Goal: Answer question/provide support

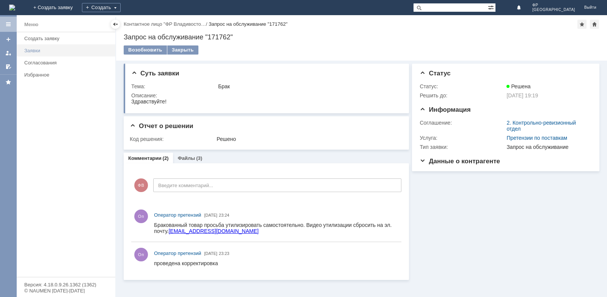
click at [30, 50] on div "Заявки" at bounding box center [67, 51] width 86 height 6
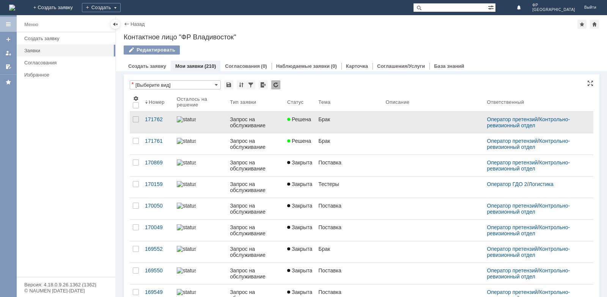
click at [295, 120] on span "Решена" at bounding box center [299, 119] width 24 height 6
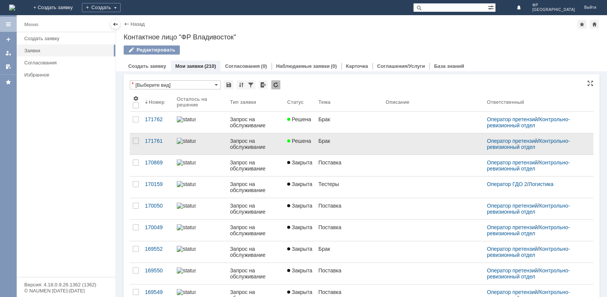
click at [310, 143] on span "Решена" at bounding box center [299, 141] width 24 height 6
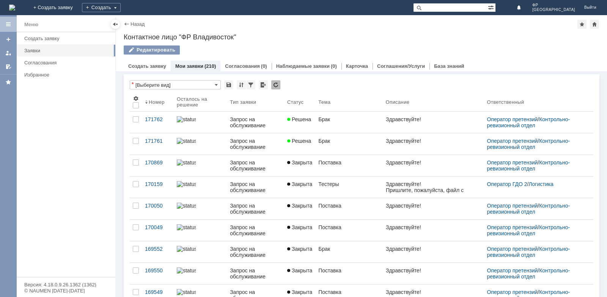
click at [412, 118] on div "Здравствуйте!" at bounding box center [402, 119] width 35 height 6
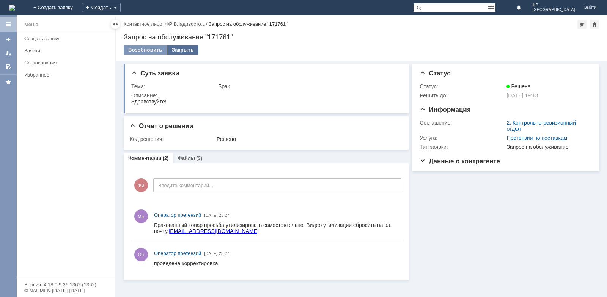
click at [183, 50] on div "Закрыть" at bounding box center [182, 50] width 31 height 9
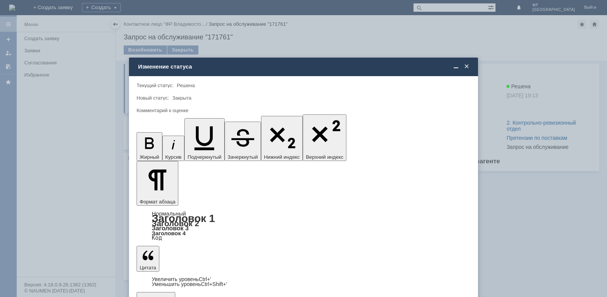
click at [162, 280] on span "5 - Отлично" at bounding box center [304, 278] width 324 height 6
type input "5 - Отлично"
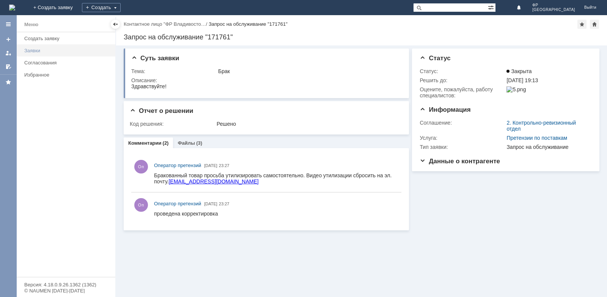
click at [33, 51] on div "Заявки" at bounding box center [67, 51] width 86 height 6
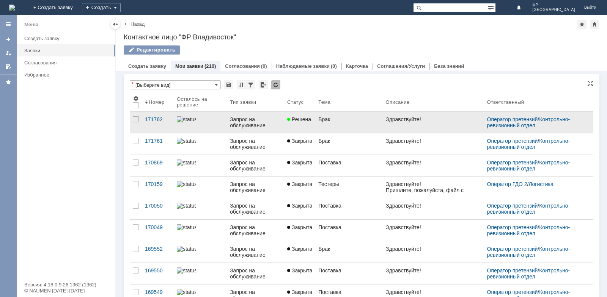
click at [245, 125] on div "Запрос на обслуживание" at bounding box center [255, 122] width 51 height 12
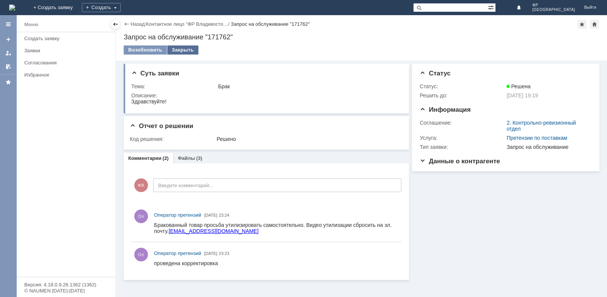
click at [183, 48] on div "Закрыть" at bounding box center [182, 50] width 31 height 9
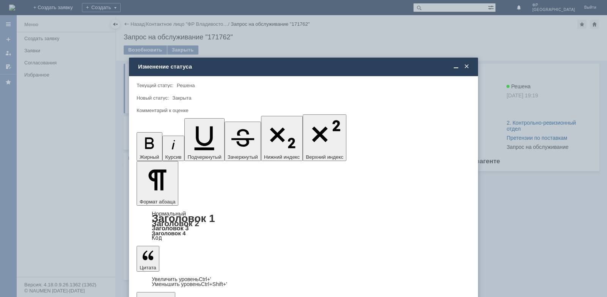
click at [162, 276] on span "5 - Отлично" at bounding box center [304, 278] width 324 height 6
type input "5 - Отлично"
